Goal: Transaction & Acquisition: Purchase product/service

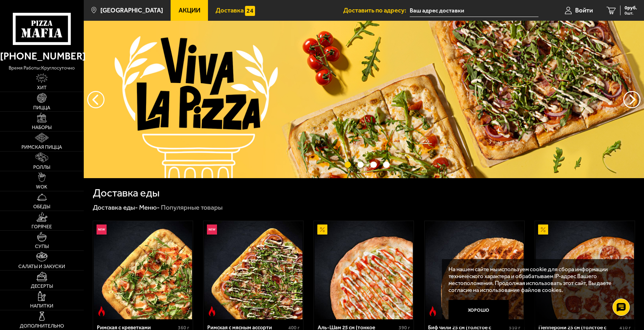
click at [218, 9] on span "Доставка" at bounding box center [230, 10] width 28 height 7
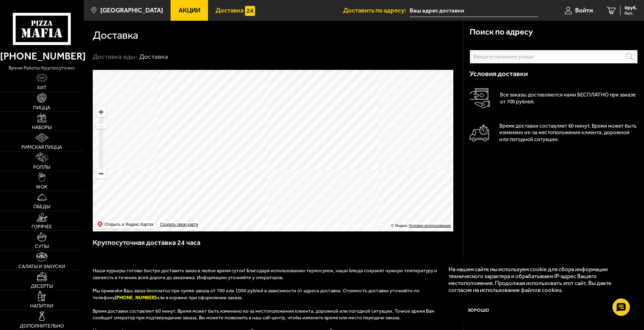
drag, startPoint x: 359, startPoint y: 169, endPoint x: 367, endPoint y: 215, distance: 46.9
click at [367, 215] on ymaps at bounding box center [273, 151] width 361 height 162
drag, startPoint x: 372, startPoint y: 156, endPoint x: 375, endPoint y: 200, distance: 44.1
click at [375, 200] on ymaps at bounding box center [273, 151] width 361 height 162
click at [332, 176] on ymaps at bounding box center [273, 151] width 361 height 162
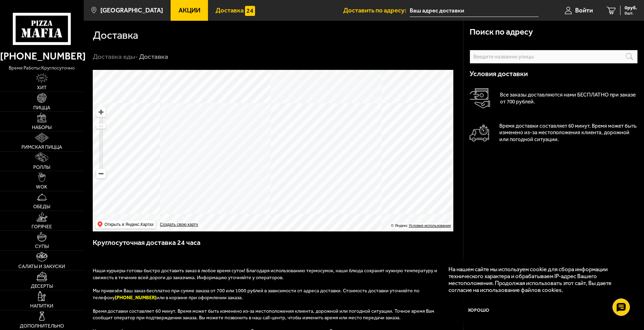
click at [0, 0] on input "text" at bounding box center [0, 0] width 0 height 0
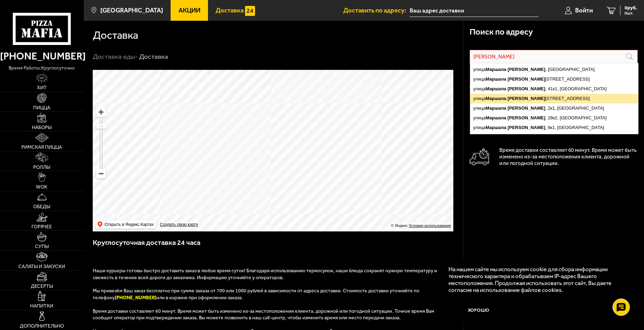
click at [532, 97] on ymaps "[STREET_ADDRESS][PERSON_NAME]" at bounding box center [554, 99] width 168 height 10
type input "[STREET_ADDRESS][PERSON_NAME]"
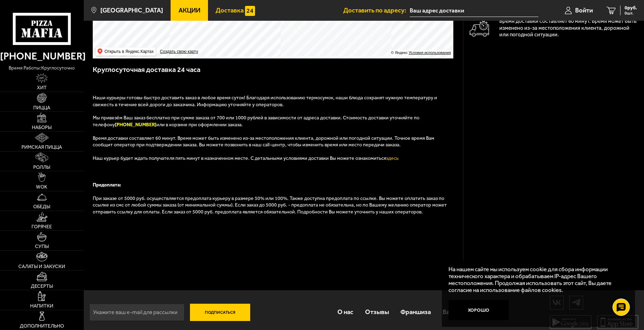
scroll to position [183, 0]
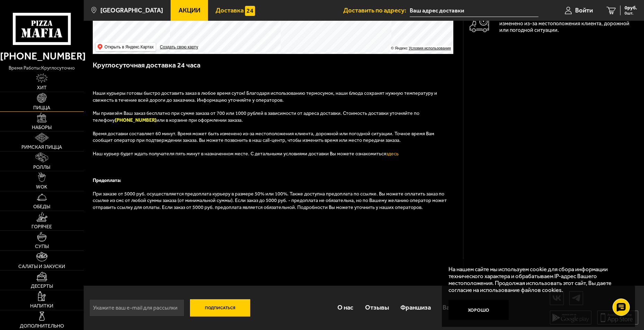
click at [45, 99] on img at bounding box center [42, 98] width 10 height 10
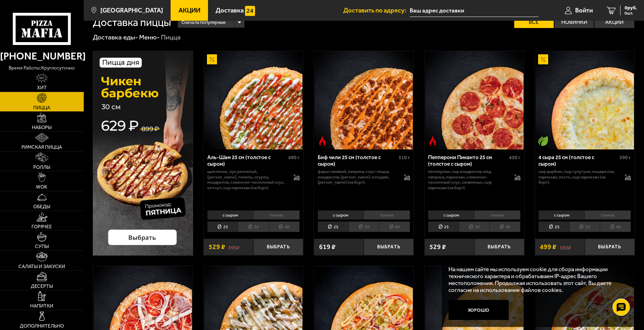
scroll to position [35, 0]
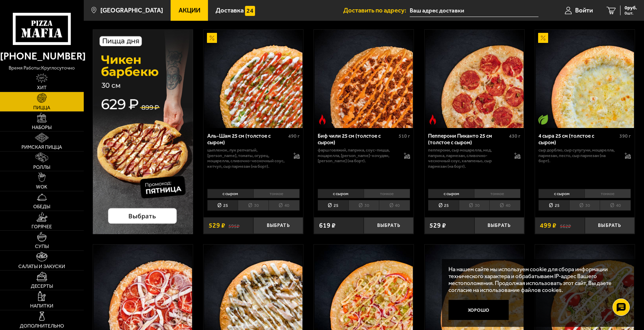
click at [607, 191] on li "тонкое" at bounding box center [608, 194] width 46 height 10
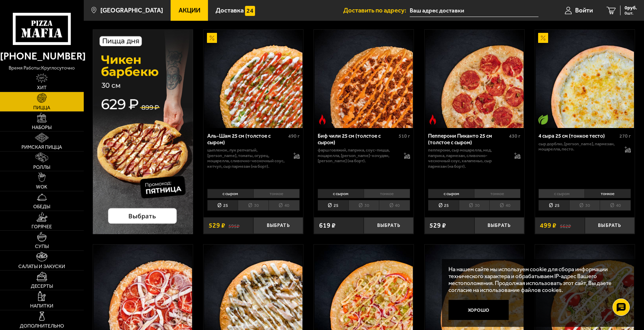
click at [588, 204] on li "30" at bounding box center [585, 205] width 31 height 11
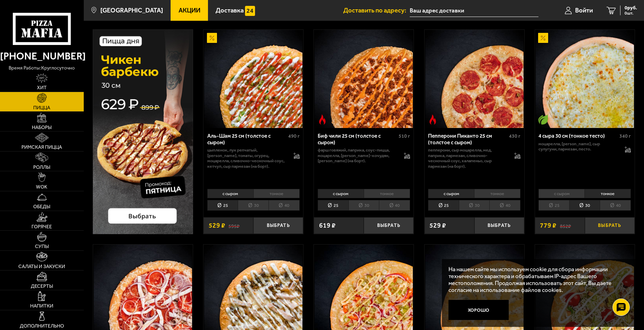
click at [607, 225] on button "Выбрать" at bounding box center [610, 225] width 50 height 16
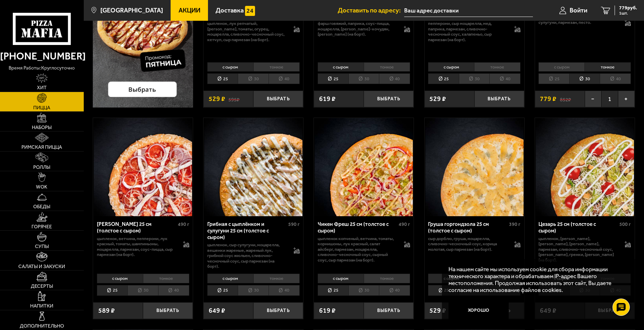
scroll to position [173, 0]
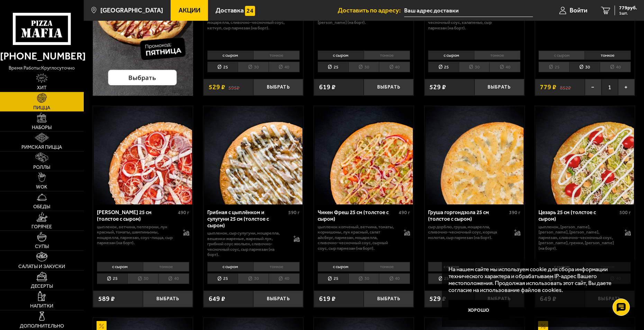
click at [163, 266] on li "тонкое" at bounding box center [166, 267] width 46 height 10
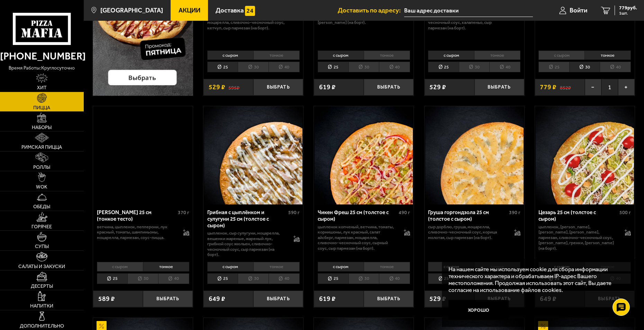
click at [144, 279] on li "30" at bounding box center [142, 279] width 31 height 11
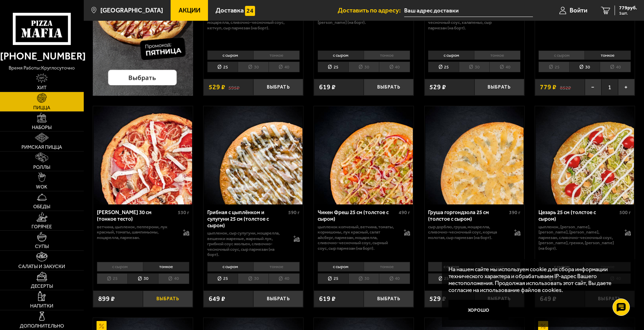
click at [168, 299] on button "Выбрать" at bounding box center [168, 299] width 50 height 16
click at [275, 266] on li "тонкое" at bounding box center [276, 267] width 46 height 10
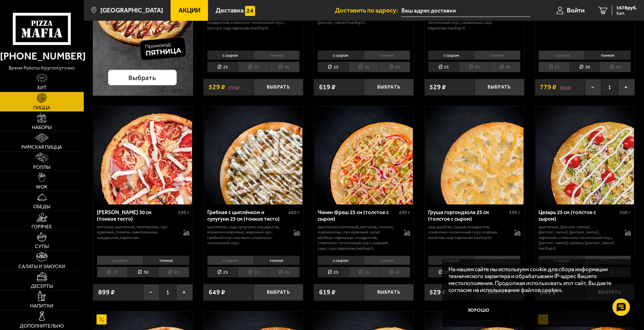
click at [259, 274] on li "30" at bounding box center [253, 272] width 31 height 11
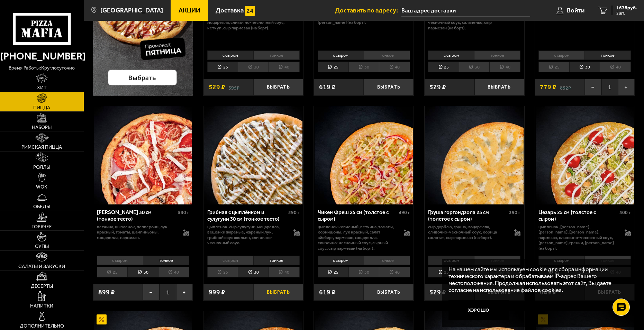
click at [278, 290] on button "Выбрать" at bounding box center [278, 292] width 50 height 16
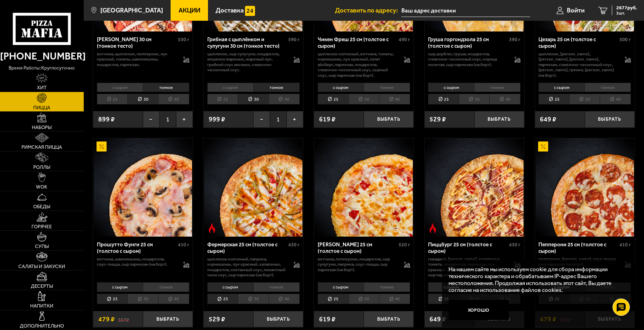
click at [505, 88] on li "тонкое" at bounding box center [497, 88] width 46 height 10
click at [475, 101] on li "30" at bounding box center [474, 99] width 31 height 11
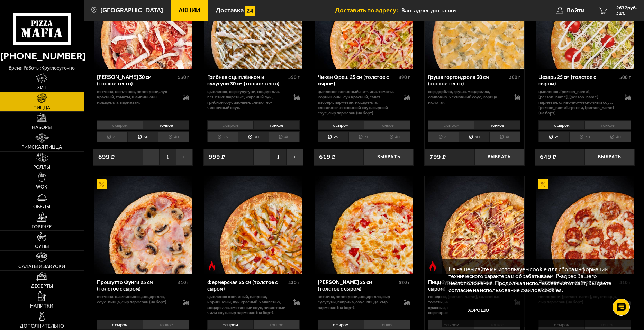
scroll to position [277, 0]
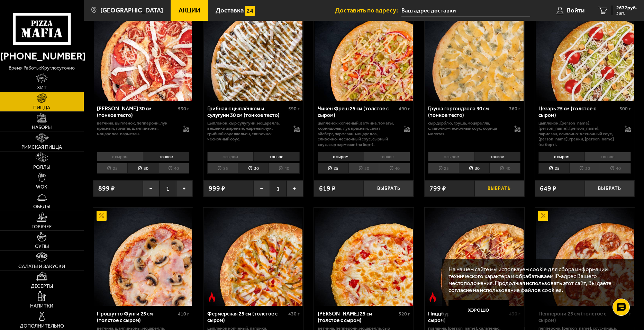
click at [504, 186] on button "Выбрать" at bounding box center [500, 188] width 50 height 16
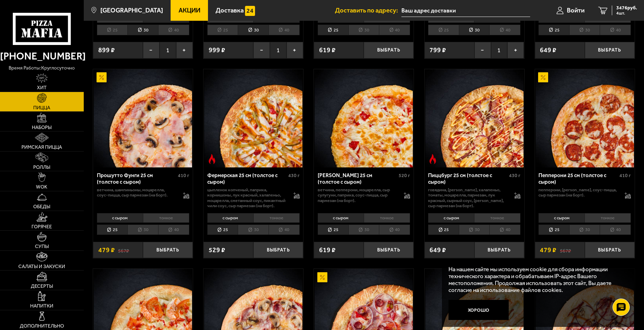
scroll to position [450, 0]
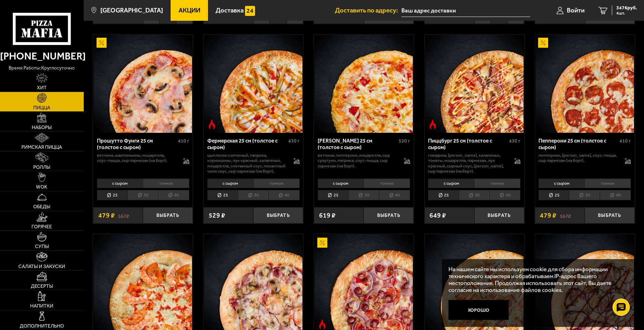
click at [608, 186] on li "тонкое" at bounding box center [608, 184] width 46 height 10
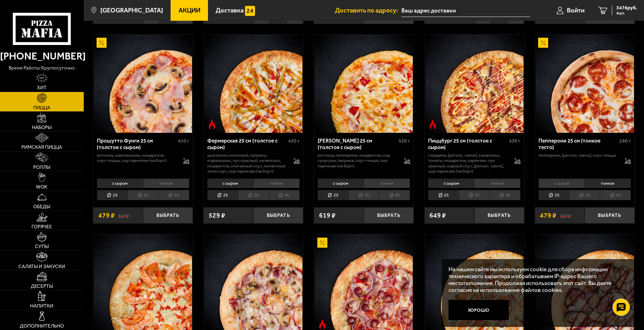
click at [590, 201] on li "30" at bounding box center [585, 195] width 31 height 11
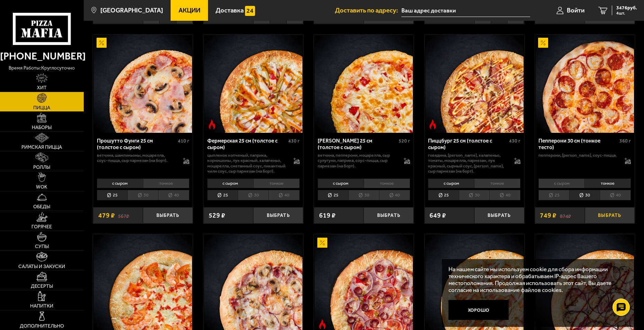
click at [606, 220] on button "Выбрать" at bounding box center [610, 215] width 50 height 16
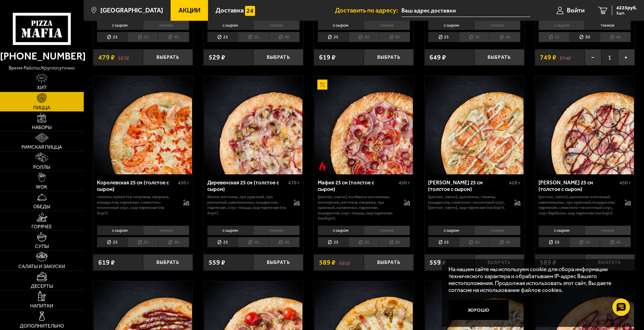
scroll to position [623, 0]
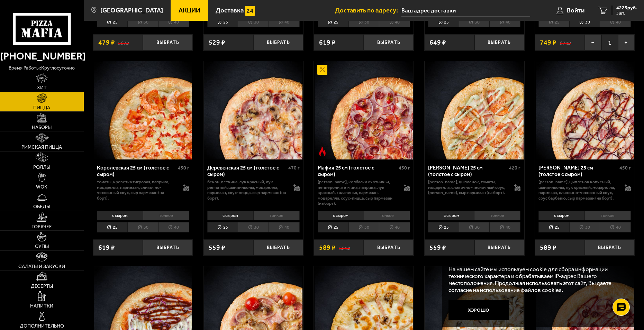
click at [276, 215] on li "тонкое" at bounding box center [276, 216] width 46 height 10
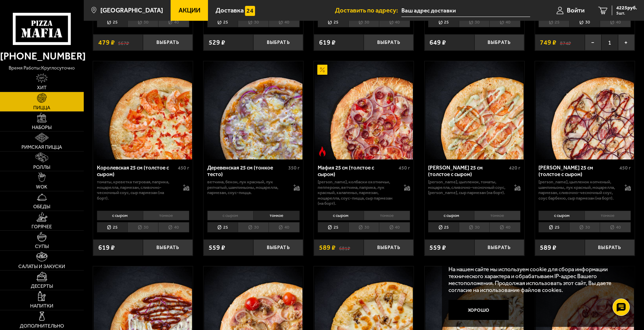
click at [258, 226] on li "30" at bounding box center [253, 227] width 31 height 11
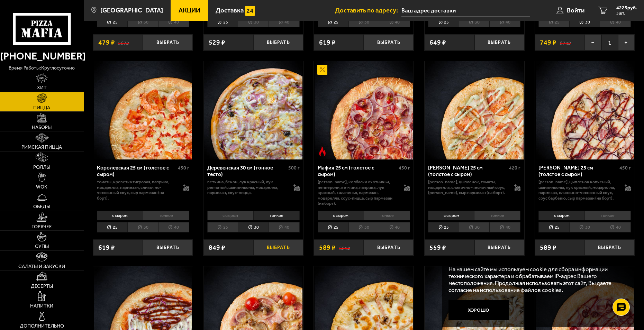
click at [272, 249] on button "Выбрать" at bounding box center [278, 248] width 50 height 16
click at [233, 230] on li "25" at bounding box center [222, 227] width 31 height 11
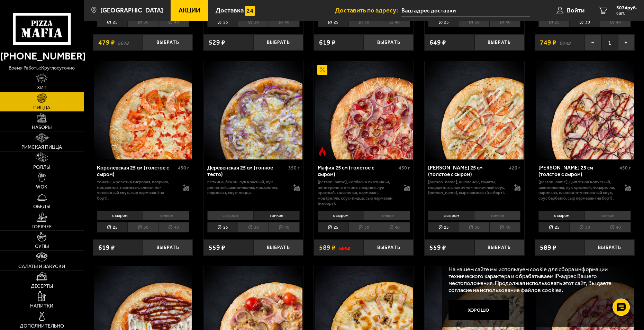
click at [261, 226] on li "30" at bounding box center [253, 227] width 31 height 11
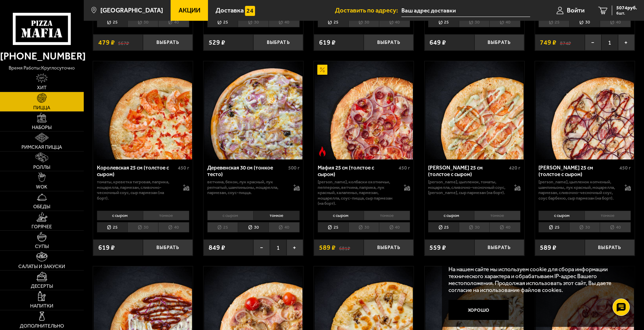
click at [284, 226] on li "40" at bounding box center [284, 227] width 31 height 11
click at [227, 227] on li "25" at bounding box center [222, 227] width 31 height 11
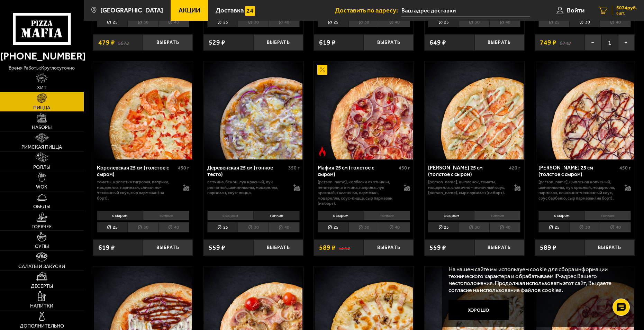
click at [624, 8] on span "5074 руб." at bounding box center [627, 8] width 21 height 5
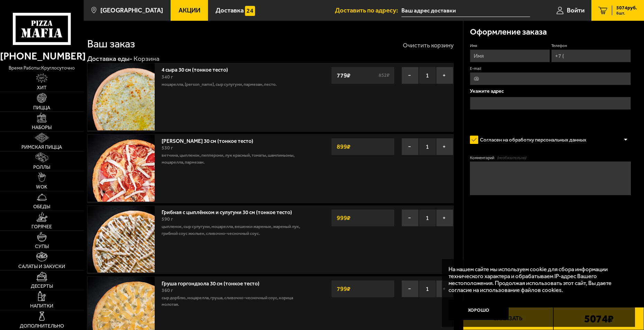
click at [422, 44] on button "Очистить корзину" at bounding box center [428, 45] width 51 height 6
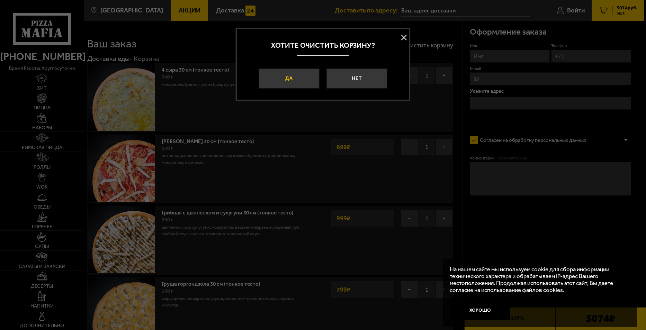
click at [307, 81] on button "Да" at bounding box center [289, 79] width 61 height 20
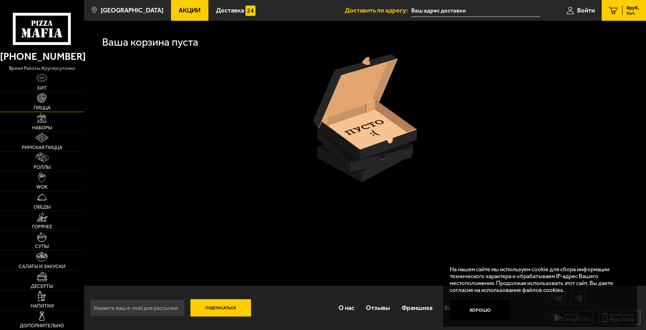
click at [45, 99] on img at bounding box center [42, 98] width 10 height 10
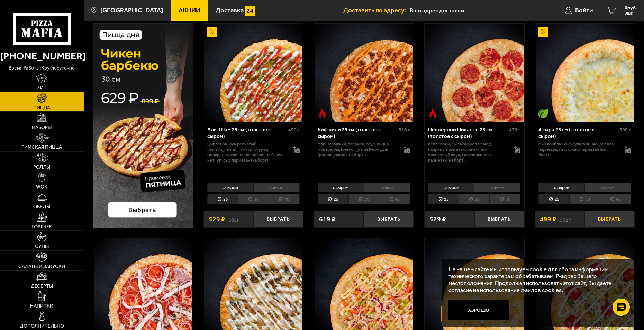
scroll to position [69, 0]
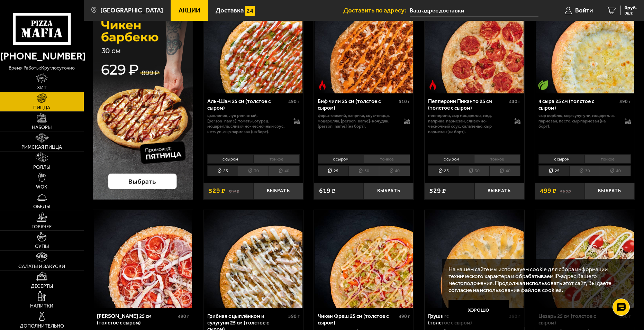
click at [615, 159] on li "тонкое" at bounding box center [608, 159] width 46 height 10
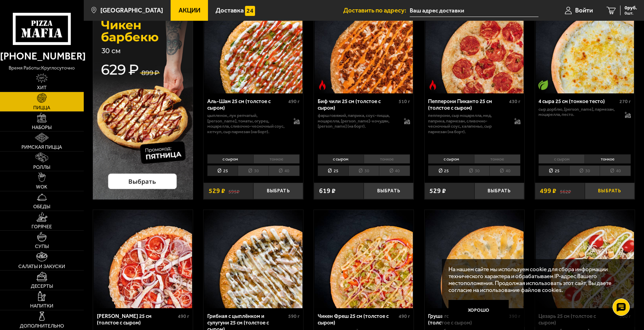
click at [609, 188] on button "Выбрать" at bounding box center [610, 191] width 50 height 16
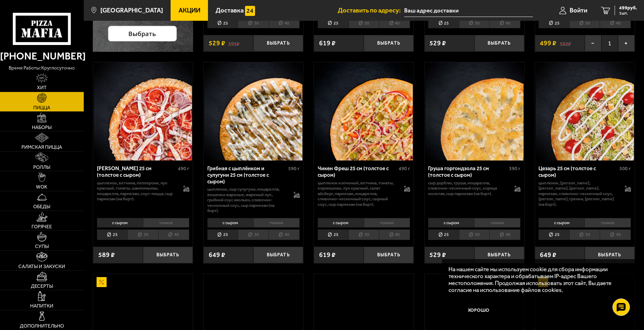
scroll to position [242, 0]
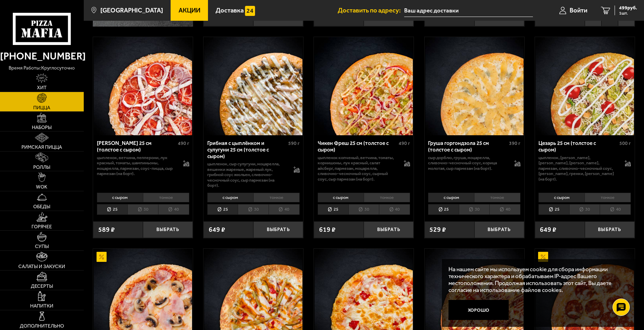
click at [282, 197] on li "тонкое" at bounding box center [276, 198] width 46 height 10
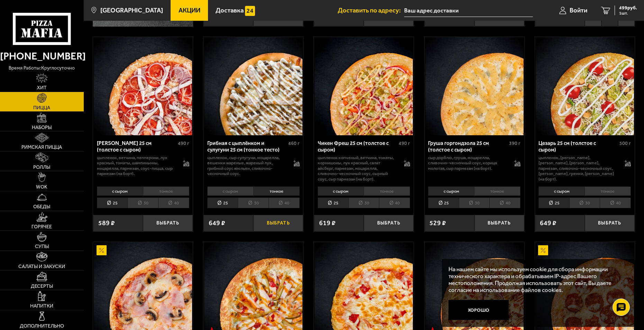
click at [276, 227] on button "Выбрать" at bounding box center [278, 223] width 50 height 16
click at [502, 192] on li "тонкое" at bounding box center [497, 192] width 46 height 10
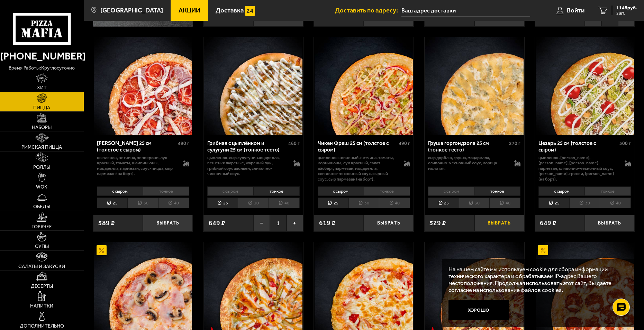
click at [496, 222] on button "Выбрать" at bounding box center [500, 223] width 50 height 16
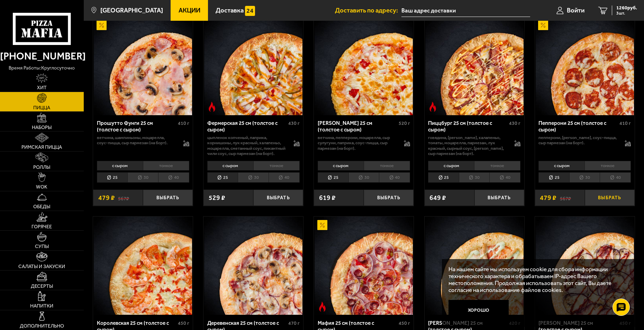
scroll to position [485, 0]
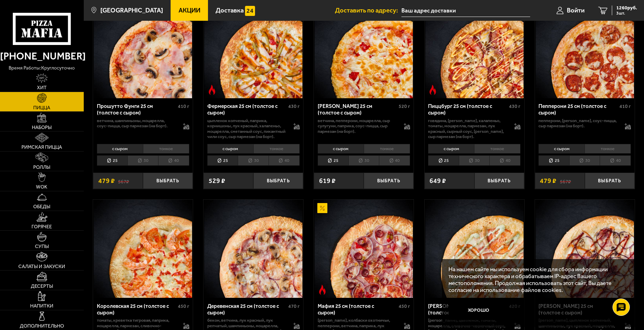
click at [611, 152] on li "тонкое" at bounding box center [608, 149] width 46 height 10
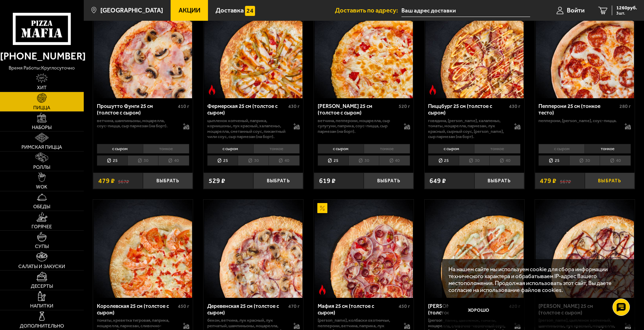
click at [600, 189] on button "Выбрать" at bounding box center [610, 181] width 50 height 16
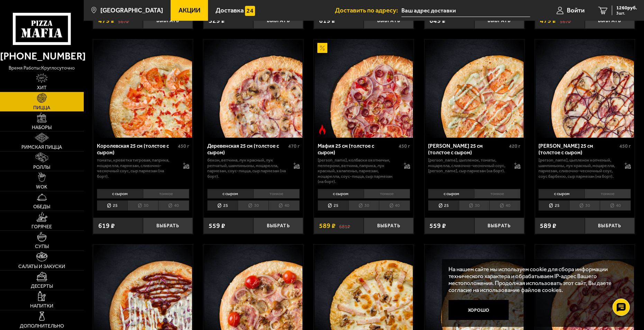
scroll to position [658, 0]
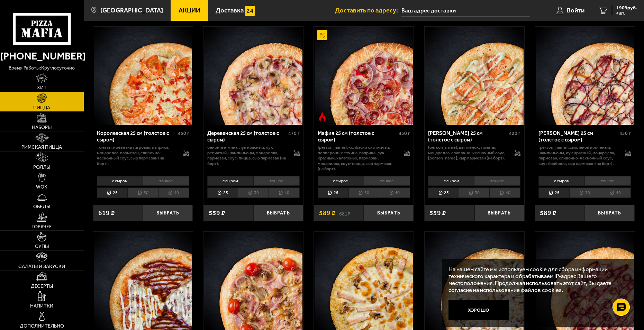
click at [280, 177] on li "тонкое" at bounding box center [276, 181] width 46 height 10
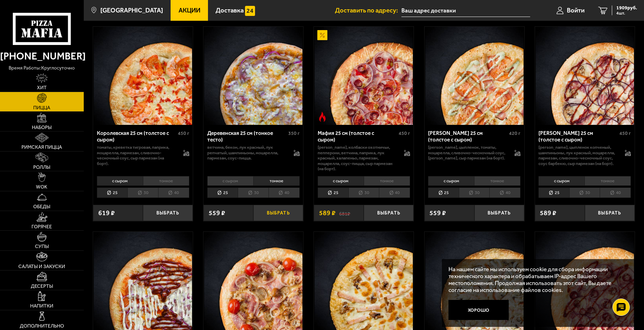
click at [275, 214] on button "Выбрать" at bounding box center [278, 213] width 50 height 16
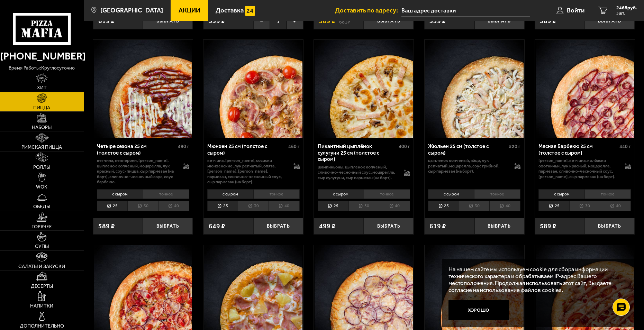
scroll to position [866, 0]
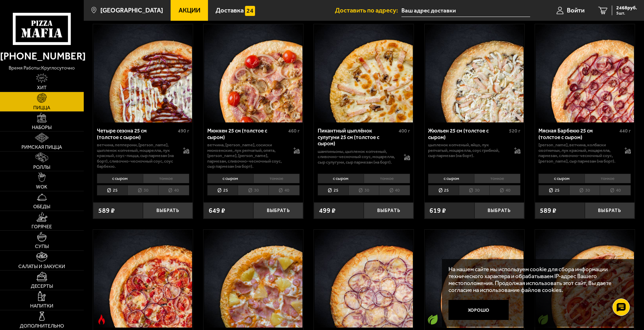
click at [502, 180] on li "тонкое" at bounding box center [497, 179] width 46 height 10
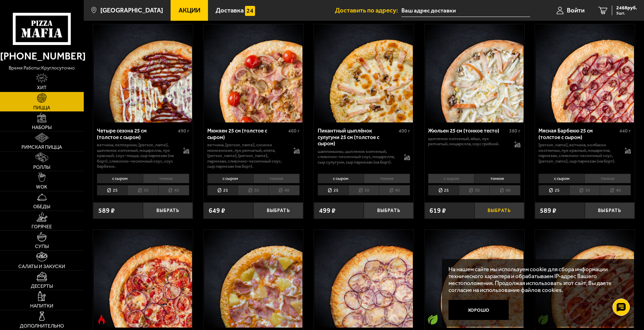
click at [504, 212] on button "Выбрать" at bounding box center [500, 211] width 50 height 16
click at [392, 178] on li "тонкое" at bounding box center [387, 179] width 46 height 10
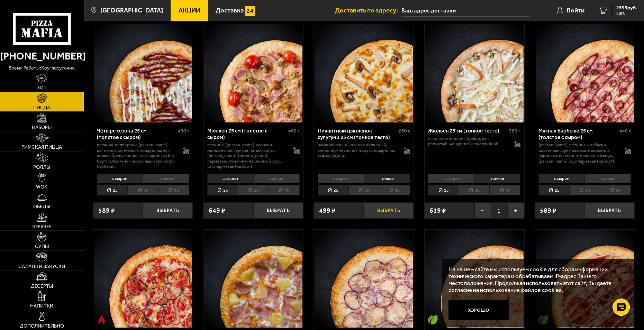
click at [394, 212] on button "Выбрать" at bounding box center [389, 211] width 50 height 16
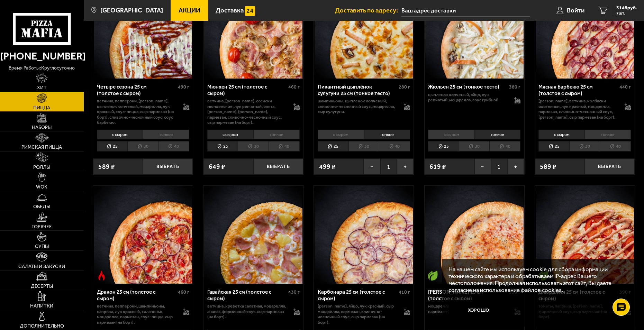
scroll to position [1039, 0]
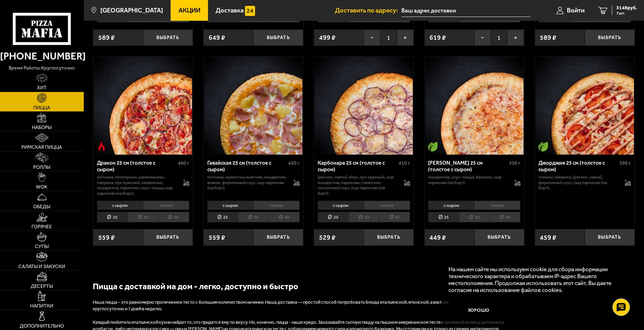
click at [280, 206] on li "тонкое" at bounding box center [276, 206] width 46 height 10
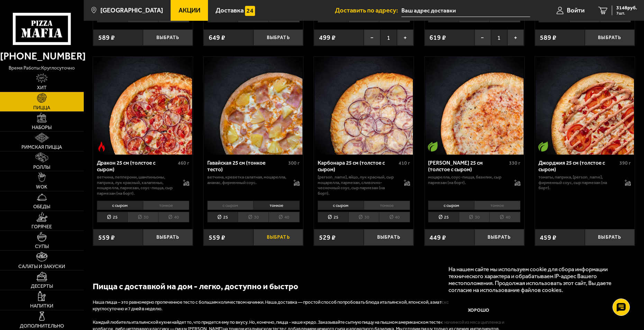
click at [283, 239] on button "Выбрать" at bounding box center [278, 237] width 50 height 16
click at [402, 207] on li "тонкое" at bounding box center [387, 206] width 46 height 10
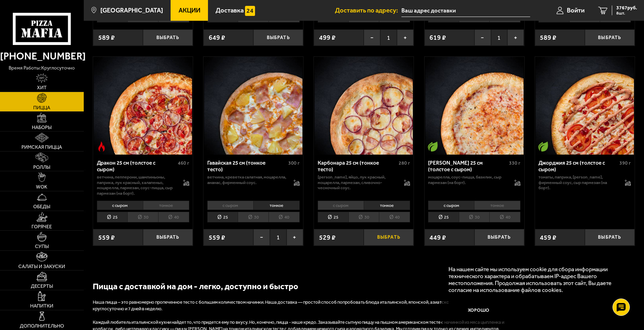
click at [398, 239] on button "Выбрать" at bounding box center [389, 237] width 50 height 16
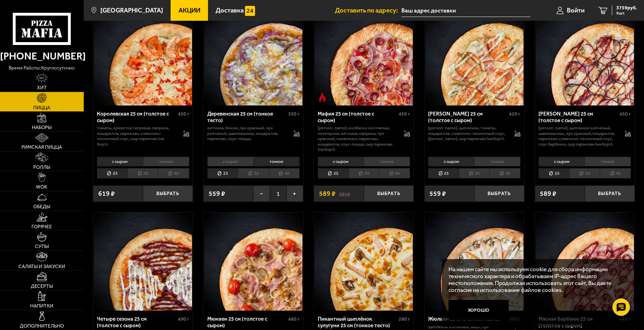
scroll to position [589, 0]
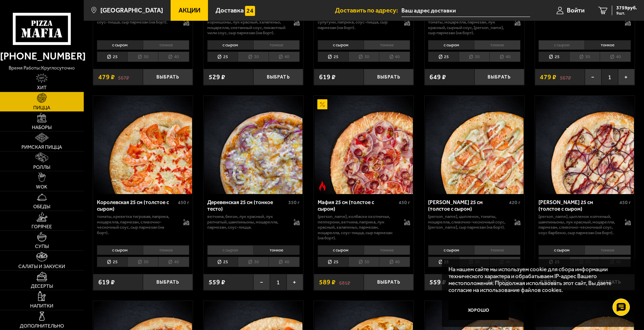
click at [165, 252] on li "тонкое" at bounding box center [166, 250] width 46 height 10
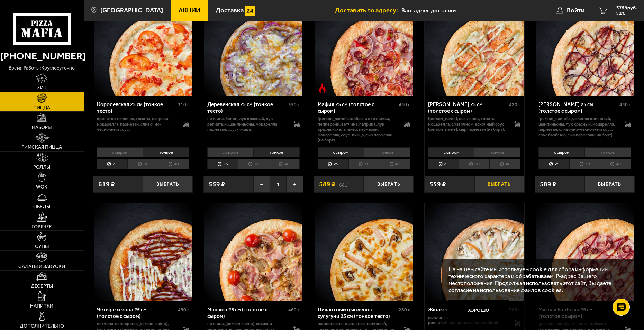
scroll to position [692, 0]
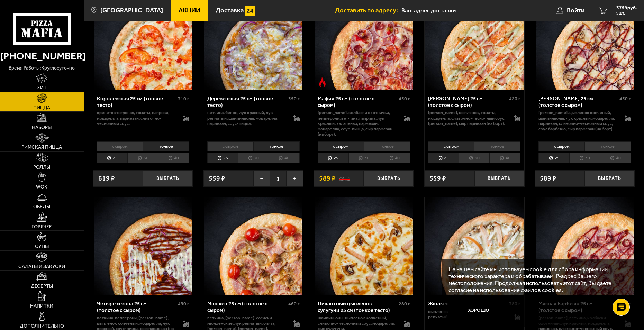
click at [501, 148] on li "тонкое" at bounding box center [497, 147] width 46 height 10
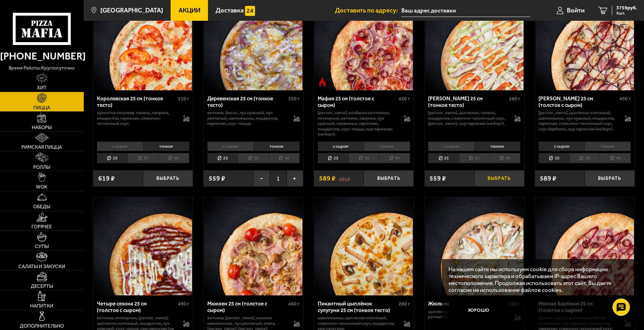
click at [505, 180] on button "Выбрать" at bounding box center [500, 178] width 50 height 16
click at [618, 146] on li "тонкое" at bounding box center [608, 147] width 46 height 10
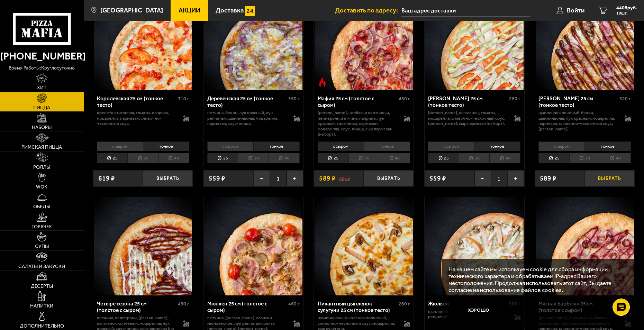
click at [612, 180] on button "Выбрать" at bounding box center [610, 178] width 50 height 16
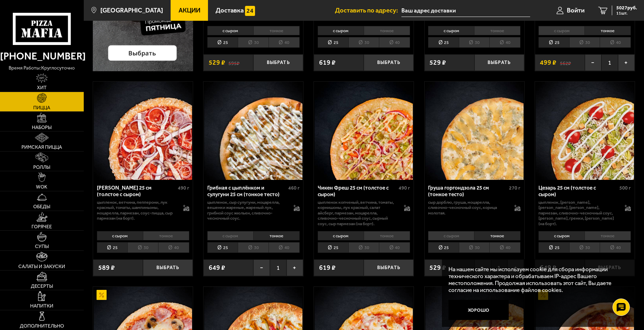
scroll to position [208, 0]
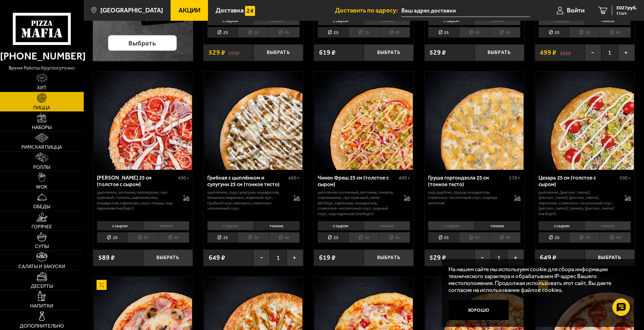
click at [178, 226] on li "тонкое" at bounding box center [166, 226] width 46 height 10
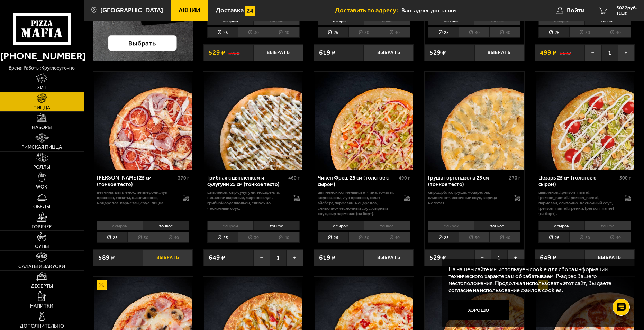
click at [173, 262] on button "Выбрать" at bounding box center [168, 258] width 50 height 16
click at [622, 10] on span "5094 руб." at bounding box center [627, 8] width 21 height 5
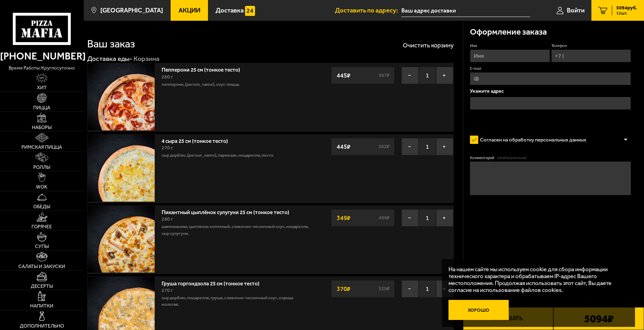
click at [484, 311] on button "Хорошо" at bounding box center [479, 310] width 60 height 20
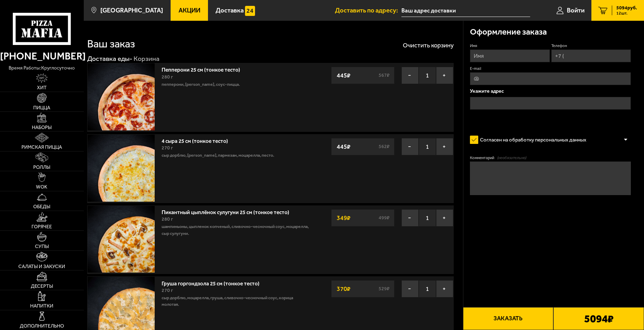
click at [492, 55] on input "Имя" at bounding box center [510, 56] width 80 height 13
type input "е"
type input "[PERSON_NAME]"
click at [566, 57] on input "Телефон" at bounding box center [592, 56] width 80 height 13
type input "[PHONE_NUMBER]"
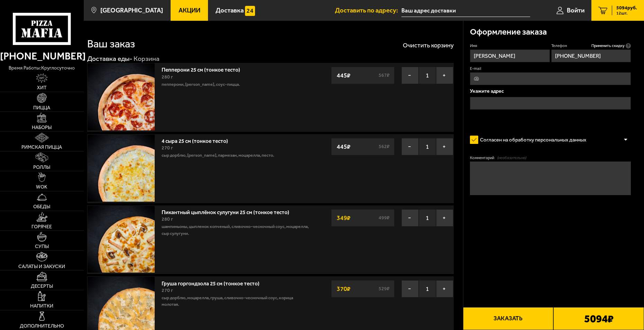
click at [492, 78] on input "E-mail" at bounding box center [550, 78] width 161 height 13
type input "[EMAIL_ADDRESS][DOMAIN_NAME]"
click at [517, 100] on input "text" at bounding box center [550, 103] width 161 height 13
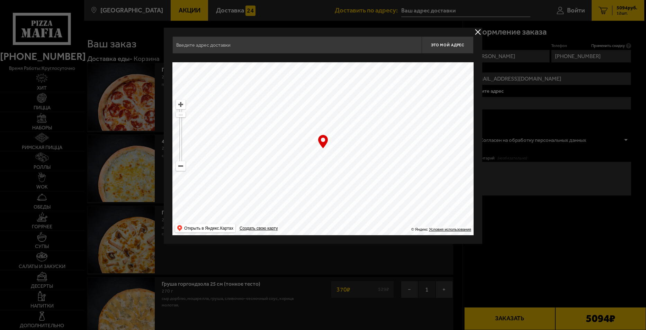
drag, startPoint x: 279, startPoint y: 135, endPoint x: 342, endPoint y: 229, distance: 112.6
click at [342, 229] on ymaps at bounding box center [322, 148] width 301 height 173
click at [181, 168] on ymaps at bounding box center [180, 166] width 9 height 9
drag, startPoint x: 268, startPoint y: 112, endPoint x: 322, endPoint y: 171, distance: 80.2
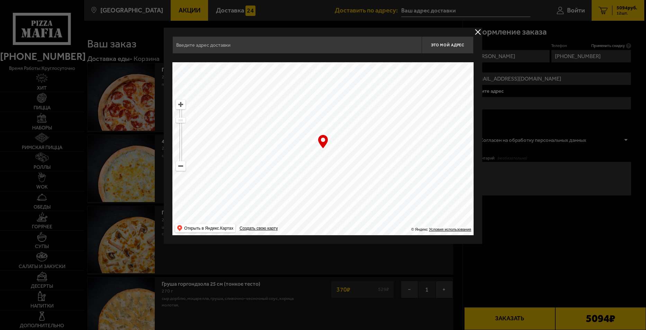
click at [323, 181] on ymaps at bounding box center [322, 148] width 301 height 173
drag, startPoint x: 312, startPoint y: 118, endPoint x: 350, endPoint y: 200, distance: 91.1
click at [350, 200] on ymaps at bounding box center [322, 148] width 301 height 173
drag, startPoint x: 380, startPoint y: 108, endPoint x: 380, endPoint y: 206, distance: 98.7
click at [380, 206] on ymaps at bounding box center [322, 148] width 301 height 173
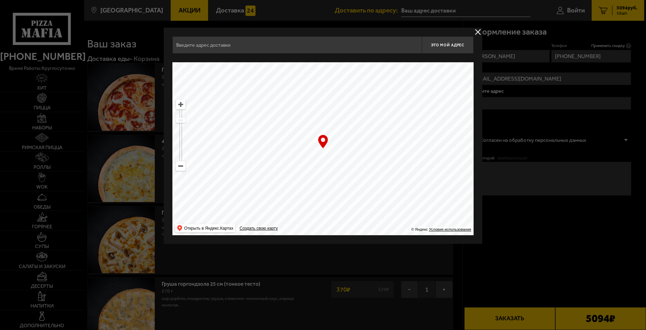
type input "[STREET_ADDRESS]"
drag, startPoint x: 381, startPoint y: 129, endPoint x: 389, endPoint y: 198, distance: 69.7
click at [389, 198] on ymaps at bounding box center [322, 148] width 301 height 173
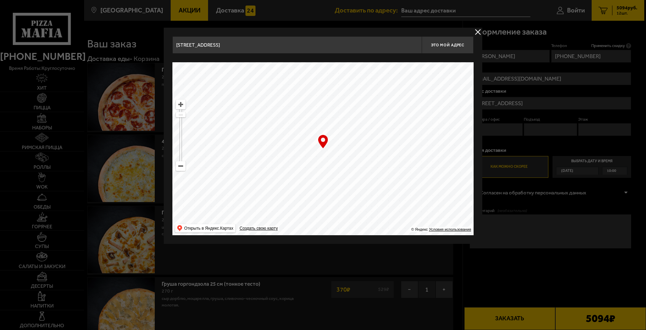
type input "[STREET_ADDRESS]"
drag, startPoint x: 367, startPoint y: 165, endPoint x: 381, endPoint y: 210, distance: 47.5
click at [381, 210] on ymaps at bounding box center [322, 148] width 301 height 173
type input "[STREET_ADDRESS]"
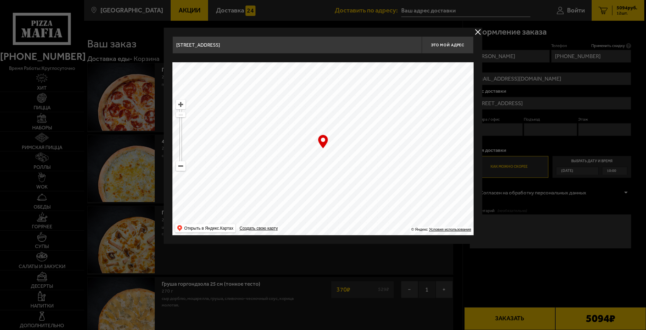
type input "[STREET_ADDRESS]"
drag, startPoint x: 358, startPoint y: 96, endPoint x: 401, endPoint y: 196, distance: 108.7
click at [401, 195] on ymaps at bounding box center [322, 148] width 301 height 173
type input "[STREET_ADDRESS][PERSON_NAME]"
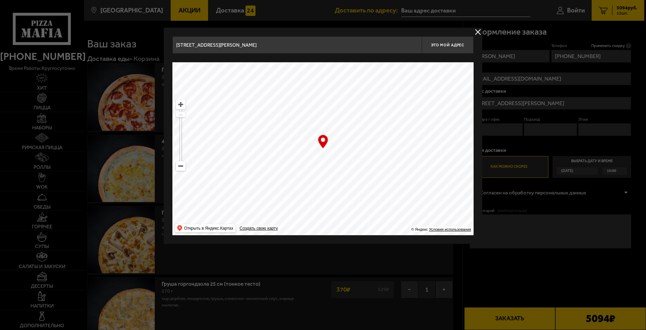
drag, startPoint x: 349, startPoint y: 100, endPoint x: 379, endPoint y: 215, distance: 118.3
click at [379, 200] on ymaps at bounding box center [322, 148] width 301 height 173
drag, startPoint x: 282, startPoint y: 224, endPoint x: 277, endPoint y: 229, distance: 7.4
click at [277, 229] on ymaps "… © Яндекс Условия использования Открыть в Яндекс.Картах Создать свою карту" at bounding box center [322, 148] width 301 height 173
drag, startPoint x: 375, startPoint y: 116, endPoint x: 382, endPoint y: 181, distance: 66.1
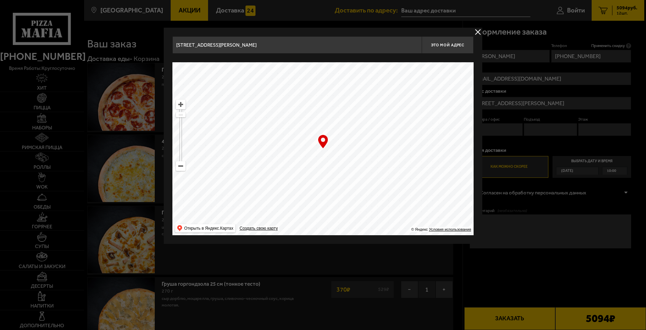
click at [382, 181] on ymaps at bounding box center [322, 148] width 301 height 173
type input "[STREET_ADDRESS][PERSON_NAME]"
click at [179, 105] on ymaps at bounding box center [180, 104] width 9 height 9
drag, startPoint x: 358, startPoint y: 115, endPoint x: 371, endPoint y: 108, distance: 15.6
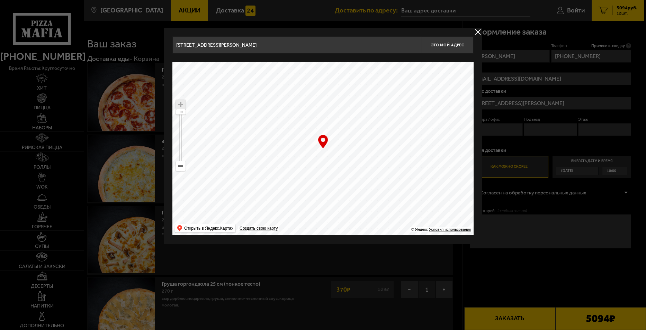
click at [371, 108] on ymaps at bounding box center [322, 148] width 301 height 173
drag, startPoint x: 386, startPoint y: 202, endPoint x: 396, endPoint y: 126, distance: 76.8
click at [396, 126] on ymaps at bounding box center [322, 148] width 301 height 173
drag, startPoint x: 398, startPoint y: 73, endPoint x: 394, endPoint y: 199, distance: 126.4
click at [394, 199] on ymaps at bounding box center [322, 148] width 301 height 173
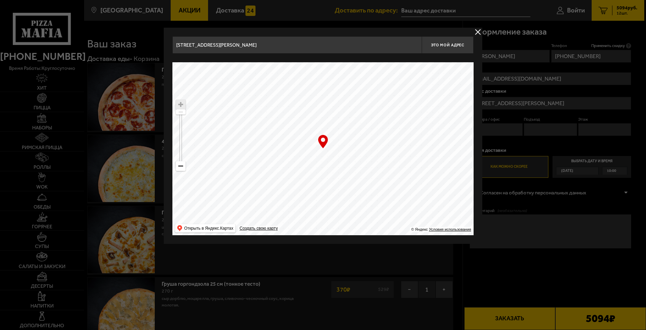
drag, startPoint x: 387, startPoint y: 120, endPoint x: 377, endPoint y: 209, distance: 89.2
click at [377, 209] on ymaps at bounding box center [322, 148] width 301 height 173
drag, startPoint x: 368, startPoint y: 158, endPoint x: 359, endPoint y: 145, distance: 15.9
click at [359, 145] on ymaps at bounding box center [322, 148] width 301 height 173
click at [523, 269] on div at bounding box center [323, 165] width 646 height 330
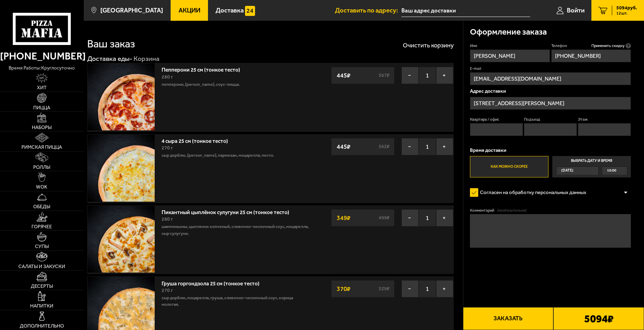
click at [614, 170] on span "10:00" at bounding box center [611, 171] width 9 height 8
click at [0, 0] on input "Выбрать дату и время [DATE] 10:00" at bounding box center [0, 0] width 0 height 0
click at [624, 171] on div "10:00" at bounding box center [614, 171] width 25 height 8
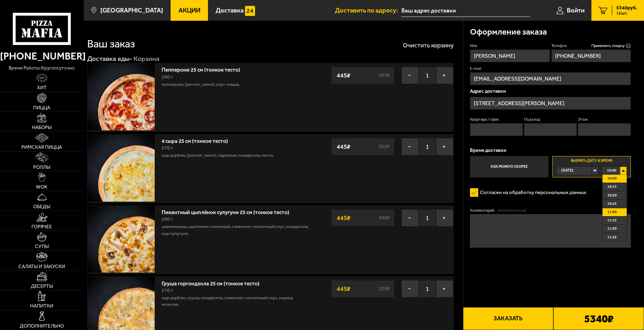
click at [617, 209] on li "11:00" at bounding box center [615, 212] width 24 height 8
click at [488, 222] on textarea "Комментарий (необязательно)" at bounding box center [550, 231] width 161 height 34
type textarea "с"
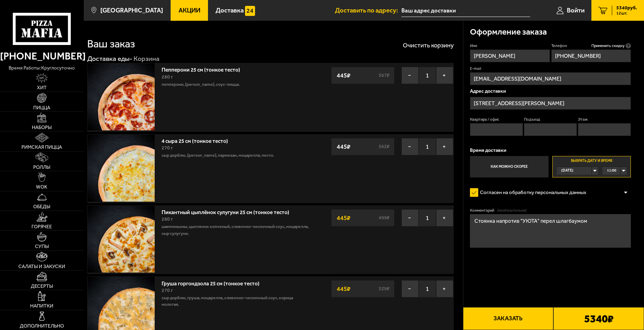
click at [552, 224] on textarea "Стоянка напротив "УЮТА" перел шлагбаумом" at bounding box center [550, 231] width 161 height 34
type textarea "Стоянка напротив "УЮТА" перед шлагбаумом"
click at [566, 104] on input "[STREET_ADDRESS][PERSON_NAME]" at bounding box center [550, 103] width 161 height 13
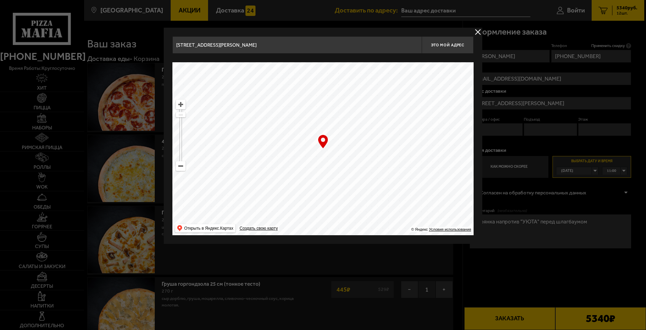
drag, startPoint x: 331, startPoint y: 117, endPoint x: 355, endPoint y: 202, distance: 88.6
click at [355, 202] on ymaps at bounding box center [322, 148] width 301 height 173
click at [181, 106] on ymaps at bounding box center [180, 104] width 9 height 9
drag, startPoint x: 375, startPoint y: 107, endPoint x: 380, endPoint y: 200, distance: 93.6
click at [380, 200] on ymaps at bounding box center [322, 148] width 301 height 173
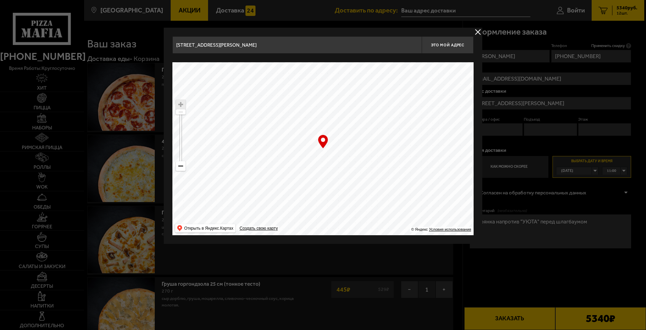
type input "[STREET_ADDRESS][PERSON_NAME]"
drag, startPoint x: 394, startPoint y: 146, endPoint x: 367, endPoint y: 172, distance: 37.0
click at [367, 172] on ymaps at bounding box center [322, 148] width 301 height 173
type input "[STREET_ADDRESS][PERSON_NAME]"
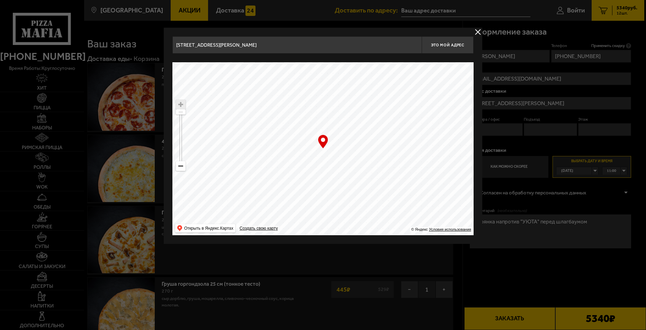
type input "[STREET_ADDRESS][PERSON_NAME]"
drag, startPoint x: 392, startPoint y: 178, endPoint x: 336, endPoint y: 196, distance: 58.1
click at [336, 196] on ymaps at bounding box center [322, 148] width 301 height 173
type input "[STREET_ADDRESS]"
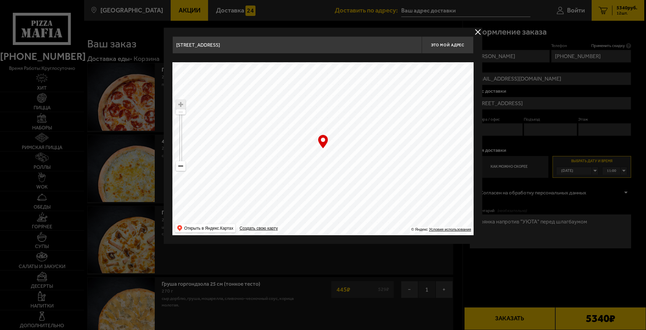
type input "[STREET_ADDRESS][PERSON_NAME]"
drag, startPoint x: 323, startPoint y: 193, endPoint x: 379, endPoint y: 174, distance: 58.5
click at [379, 174] on ymaps at bounding box center [322, 148] width 301 height 173
click at [502, 287] on div at bounding box center [323, 165] width 646 height 330
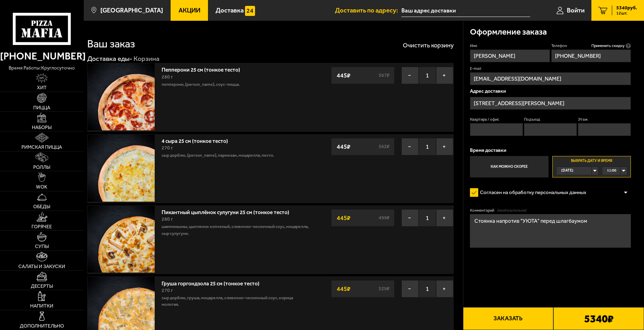
click at [521, 316] on button "Заказать" at bounding box center [508, 318] width 91 height 23
drag, startPoint x: 507, startPoint y: 126, endPoint x: 509, endPoint y: 132, distance: 6.2
click at [507, 127] on input "Квартира / офис" at bounding box center [496, 129] width 53 height 13
type input "1"
click at [547, 132] on input "Подъезд" at bounding box center [550, 129] width 53 height 13
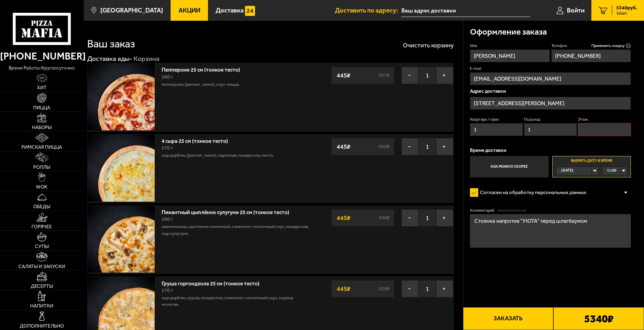
type input "1"
click at [600, 129] on input "Этаж" at bounding box center [604, 129] width 53 height 13
type input "1"
click at [520, 318] on button "Заказать" at bounding box center [508, 318] width 91 height 23
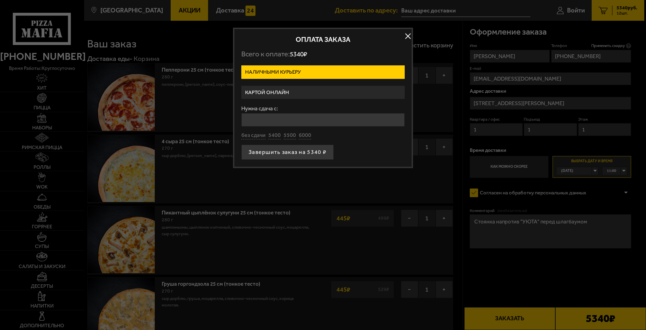
click at [293, 91] on label "Картой онлайн" at bounding box center [322, 93] width 163 height 14
click at [0, 0] on input "Картой онлайн" at bounding box center [0, 0] width 0 height 0
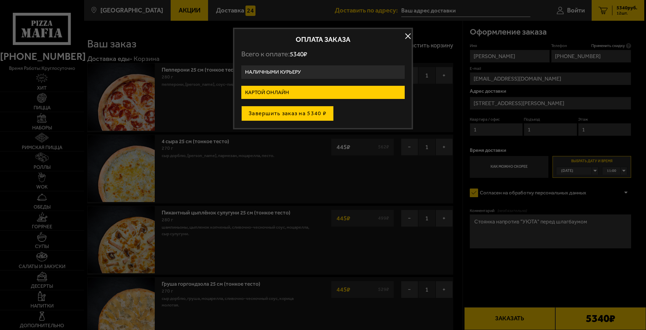
click at [314, 110] on button "Завершить заказ на 5340 ₽" at bounding box center [287, 113] width 92 height 15
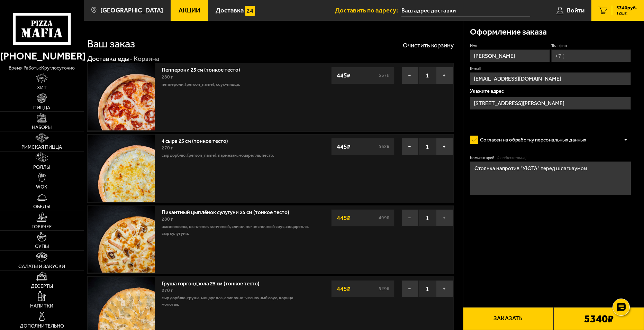
click at [574, 58] on input "Телефон" at bounding box center [592, 56] width 80 height 13
type input "[PHONE_NUMBER]"
click at [556, 103] on input "[STREET_ADDRESS][PERSON_NAME]" at bounding box center [550, 103] width 161 height 13
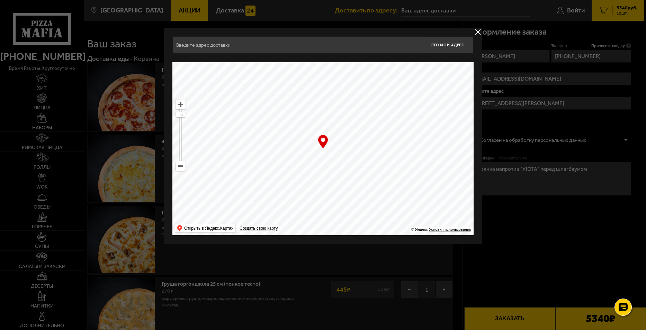
drag, startPoint x: 319, startPoint y: 181, endPoint x: 350, endPoint y: 216, distance: 47.3
click at [356, 228] on ymaps at bounding box center [322, 148] width 301 height 173
click at [388, 205] on ymaps at bounding box center [322, 148] width 301 height 173
drag, startPoint x: 380, startPoint y: 114, endPoint x: 387, endPoint y: 237, distance: 123.4
click at [387, 237] on div "Это мой адрес Найдите адрес перетащив карту … © Яндекс Условия использования От…" at bounding box center [323, 136] width 319 height 216
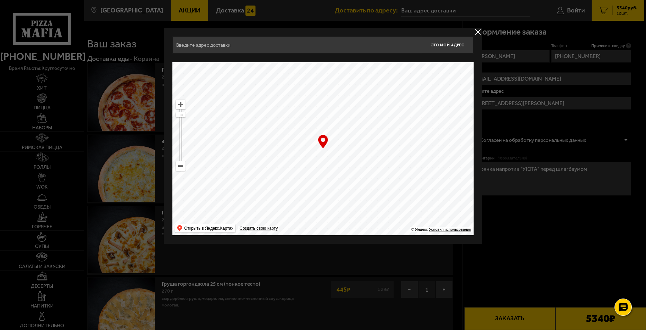
type input "улица Яблочкова, 7к2"
drag, startPoint x: 374, startPoint y: 199, endPoint x: 374, endPoint y: 212, distance: 12.5
click at [374, 212] on ymaps at bounding box center [322, 148] width 301 height 173
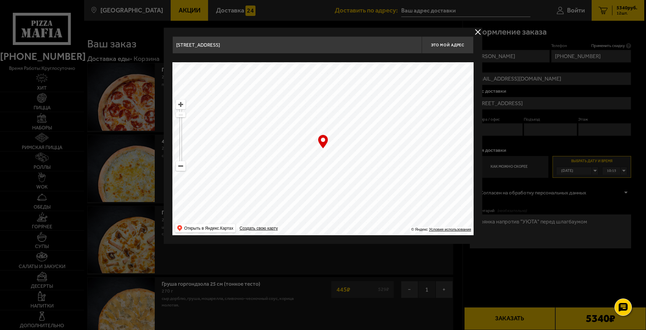
type input "Большой проспект Петроградской стороны, 27/1"
drag, startPoint x: 374, startPoint y: 124, endPoint x: 412, endPoint y: 240, distance: 121.7
click at [412, 240] on div "Большой проспект Петроградской стороны, 27/1 Это мой адрес Найдите адрес перета…" at bounding box center [323, 136] width 319 height 216
drag, startPoint x: 365, startPoint y: 110, endPoint x: 401, endPoint y: 245, distance: 139.8
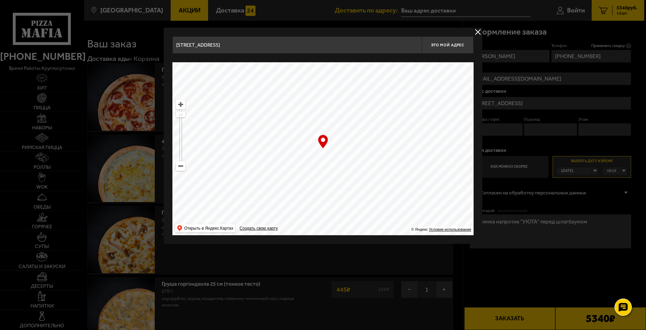
type input "улица Даля, 10Б"
click at [176, 164] on ymaps at bounding box center [181, 166] width 10 height 10
click at [179, 165] on ymaps at bounding box center [180, 166] width 9 height 9
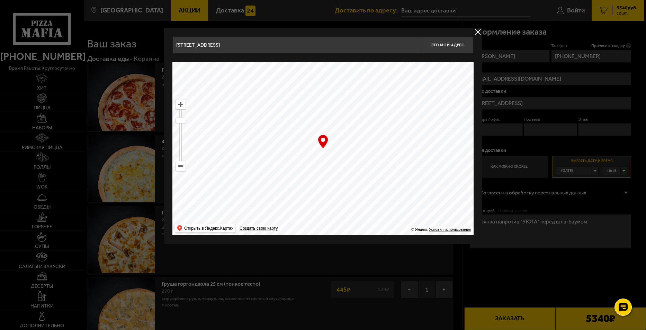
drag, startPoint x: 374, startPoint y: 113, endPoint x: 404, endPoint y: 233, distance: 123.7
click at [404, 233] on ymaps "… © Яндекс Условия использования Открыть в Яндекс.Картах Создать свою карту" at bounding box center [322, 148] width 301 height 173
drag, startPoint x: 390, startPoint y: 220, endPoint x: 392, endPoint y: 234, distance: 14.3
click at [392, 234] on ymaps at bounding box center [322, 148] width 301 height 173
type input "улица Маршала Новикова, 25"
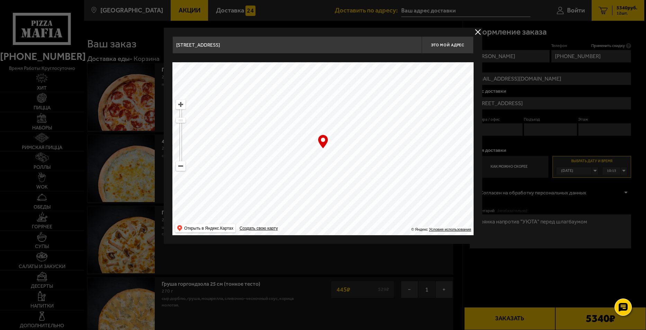
type input "улица Маршала Новикова, 25"
click at [378, 167] on ymaps at bounding box center [322, 148] width 301 height 173
type input "Макулатурный проезд, 4"
click at [180, 106] on ymaps at bounding box center [180, 104] width 9 height 9
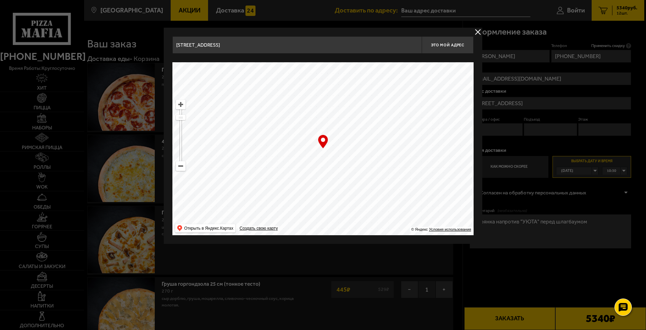
click at [180, 106] on ymaps at bounding box center [180, 104] width 9 height 9
click at [181, 105] on ymaps at bounding box center [180, 104] width 9 height 9
drag, startPoint x: 407, startPoint y: 98, endPoint x: 328, endPoint y: 169, distance: 106.2
click at [328, 169] on ymaps at bounding box center [322, 148] width 301 height 173
type input "[STREET_ADDRESS][PERSON_NAME]"
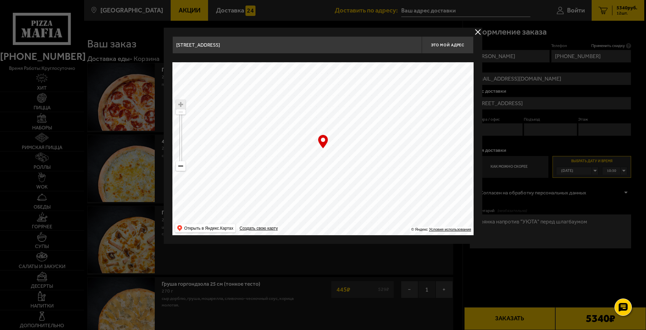
type input "[STREET_ADDRESS][PERSON_NAME]"
click at [538, 263] on div at bounding box center [323, 165] width 646 height 330
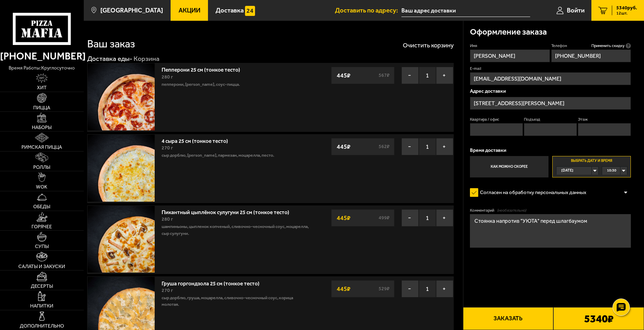
click at [624, 170] on div "10:30" at bounding box center [614, 171] width 25 height 8
click at [616, 194] on span "11:00" at bounding box center [612, 196] width 9 height 8
click at [534, 320] on button "Заказать" at bounding box center [508, 318] width 91 height 23
drag, startPoint x: 503, startPoint y: 126, endPoint x: 528, endPoint y: 133, distance: 26.2
click at [503, 127] on input "Квартира / офис" at bounding box center [496, 129] width 53 height 13
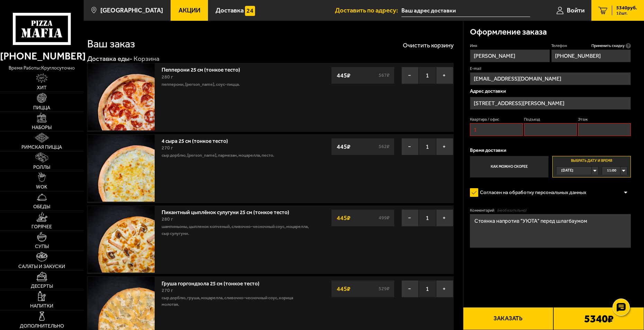
type input "1"
click at [536, 131] on input "Подъезд" at bounding box center [550, 129] width 53 height 13
drag, startPoint x: 576, startPoint y: 131, endPoint x: 600, endPoint y: 131, distance: 23.2
click at [578, 131] on div "Квартира / офис 1 Подъезд 1 Этаж" at bounding box center [550, 128] width 161 height 23
type input "1"
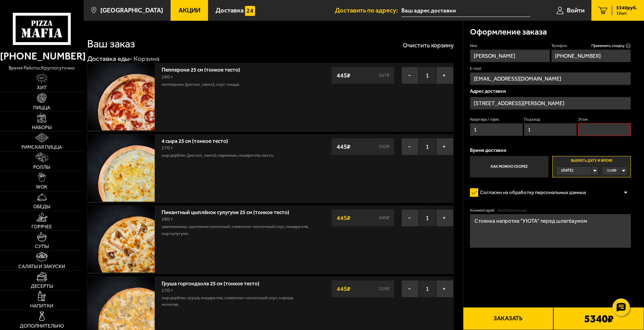
click at [600, 131] on input "Этаж" at bounding box center [604, 129] width 53 height 13
type input "1"
click at [532, 318] on button "Заказать" at bounding box center [508, 318] width 91 height 23
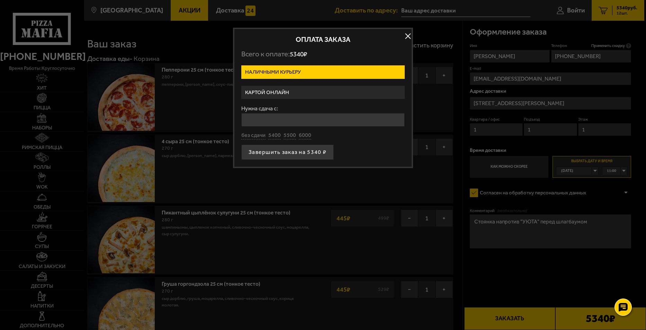
click at [281, 118] on input "Нужна сдача с:" at bounding box center [322, 120] width 163 height 14
type input "5500"
click at [310, 150] on button "Завершить заказ на 5340 ₽" at bounding box center [287, 152] width 92 height 15
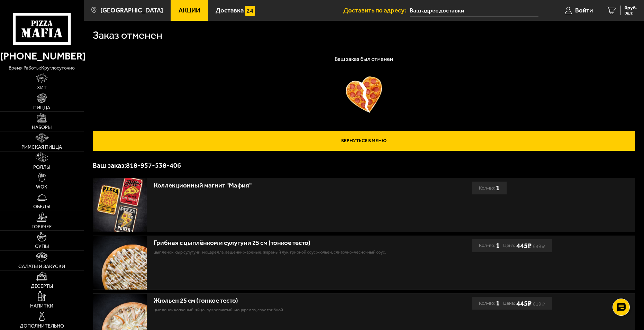
click at [375, 139] on link "Вернуться в меню" at bounding box center [364, 141] width 543 height 20
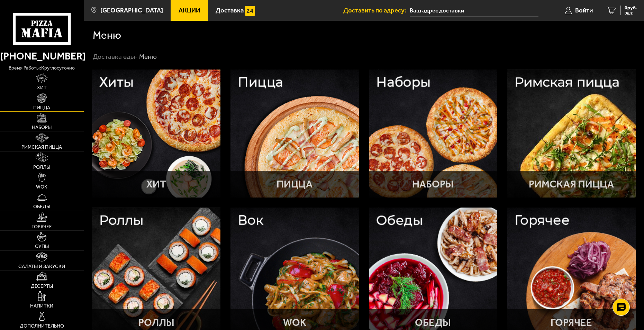
click at [49, 103] on link "Пицца" at bounding box center [42, 101] width 84 height 19
